Goal: Information Seeking & Learning: Learn about a topic

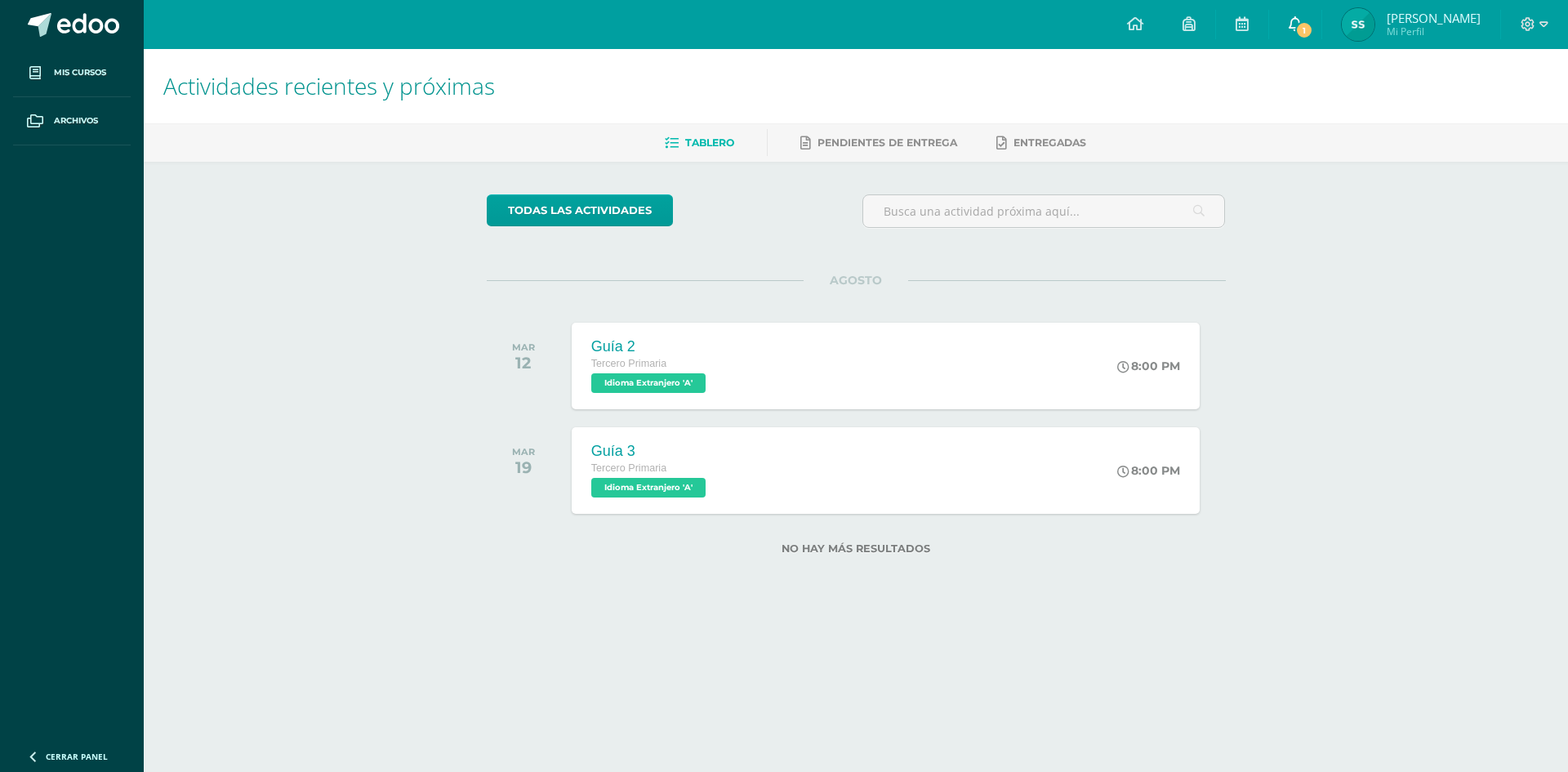
click at [1302, 27] on icon at bounding box center [1295, 23] width 13 height 15
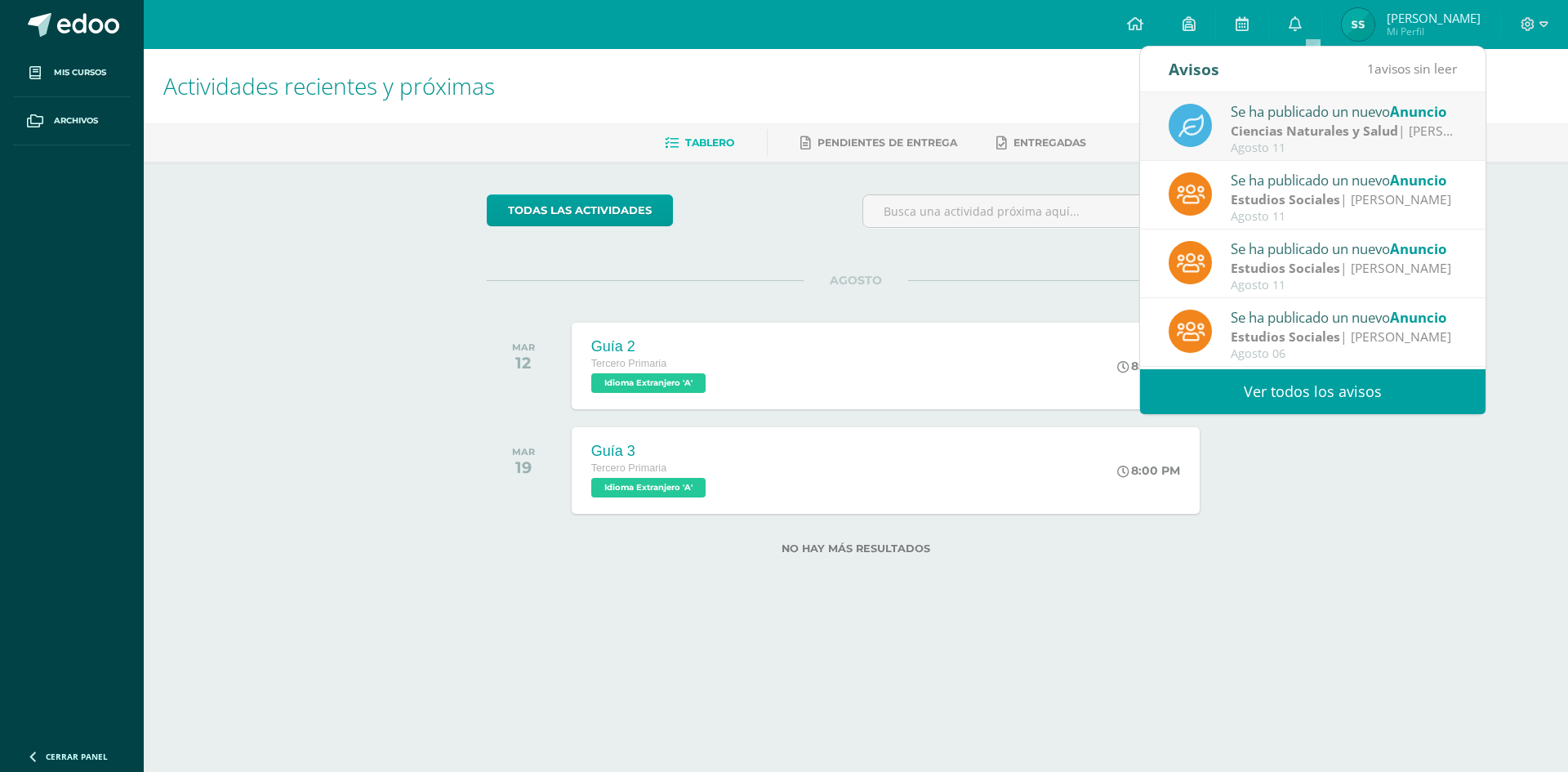
click at [1333, 134] on strong "Ciencias Naturales y Salud" at bounding box center [1314, 131] width 167 height 18
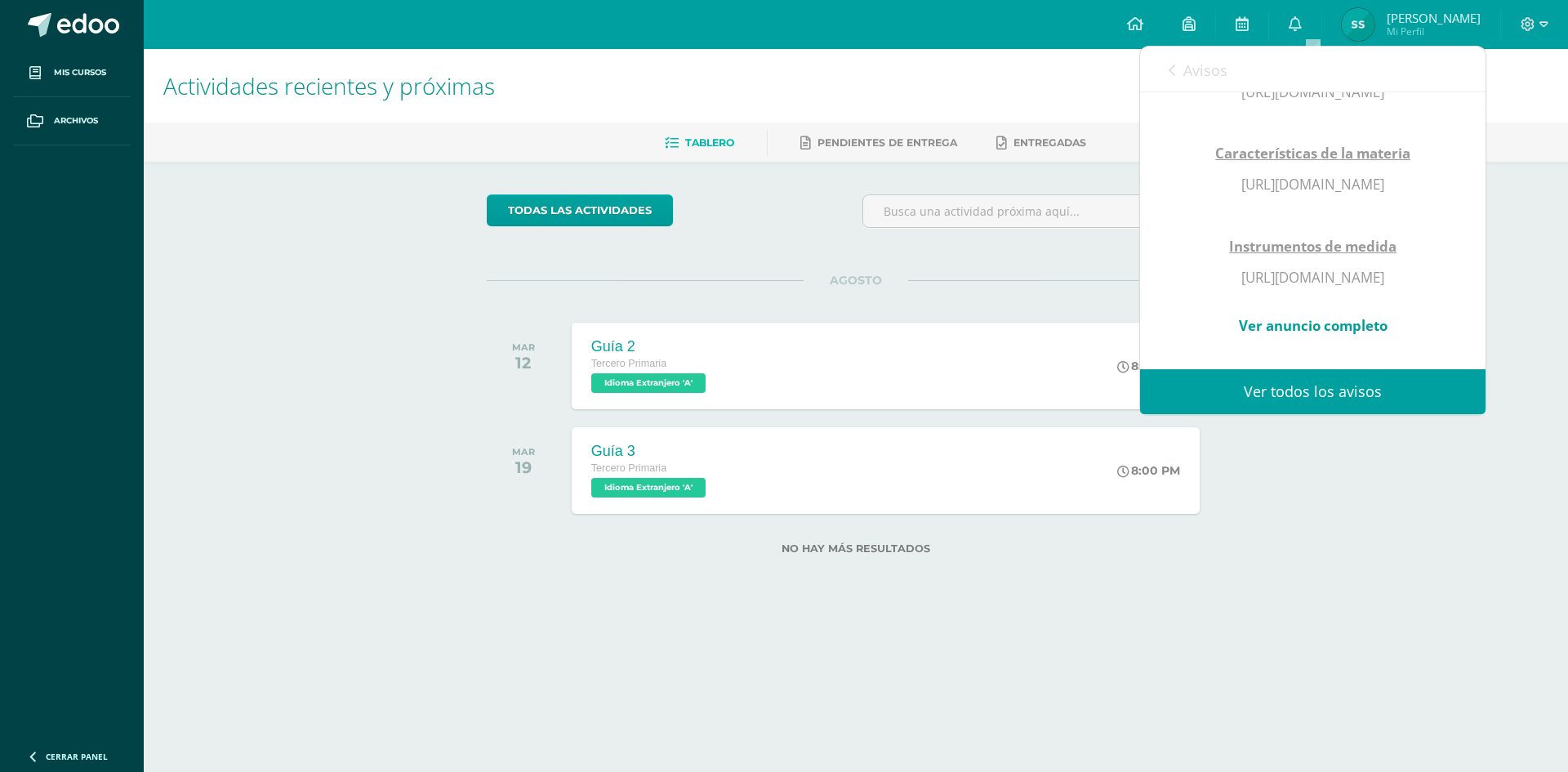
scroll to position [817, 0]
click at [66, 25] on span at bounding box center [88, 26] width 62 height 25
